Goal: Register for event/course

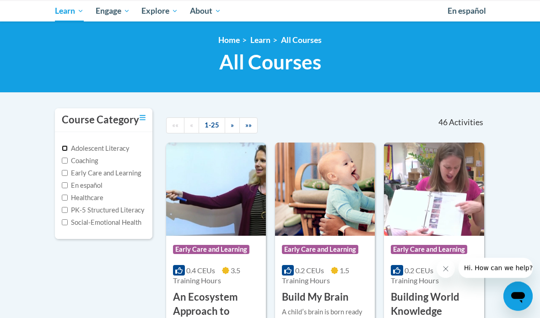
click at [65, 147] on input "Adolescent Literacy" at bounding box center [65, 148] width 6 height 6
checkbox input "true"
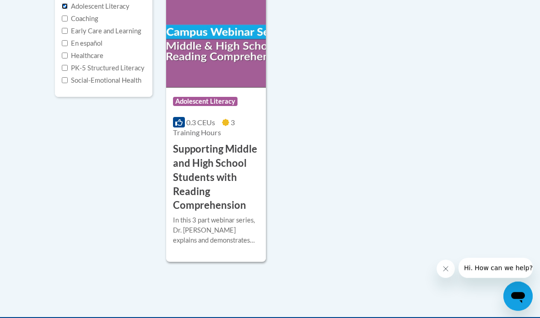
scroll to position [253, 0]
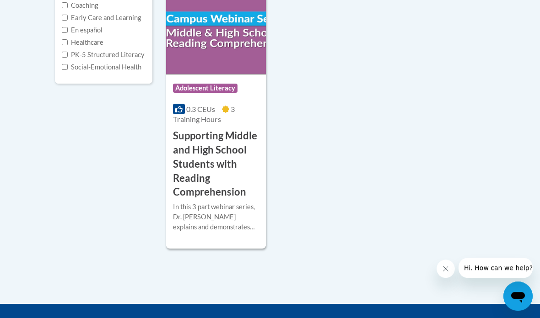
click at [306, 143] on div "Course Category: Adolescent Literacy 0.3 CEUs 3 Training Hours COURSE Supportin…" at bounding box center [325, 114] width 319 height 267
click at [205, 139] on h3 "Supporting Middle and High School Students with Reading Comprehension" at bounding box center [216, 164] width 86 height 70
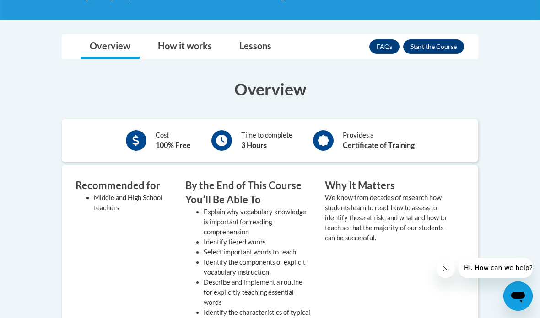
scroll to position [258, 0]
